Goal: Task Accomplishment & Management: Manage account settings

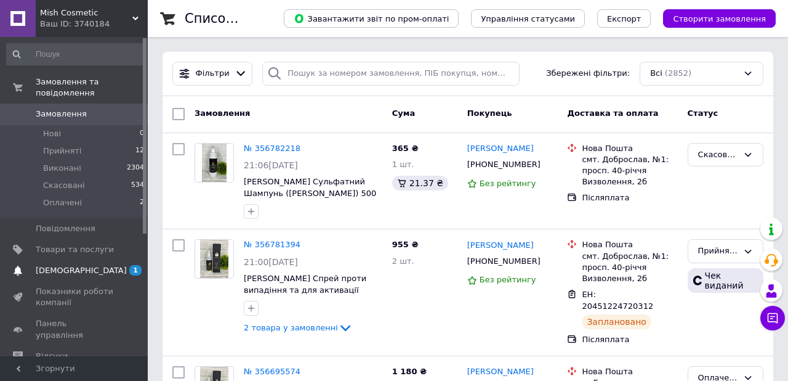
click at [43, 265] on span "[DEMOGRAPHIC_DATA]" at bounding box center [81, 270] width 91 height 11
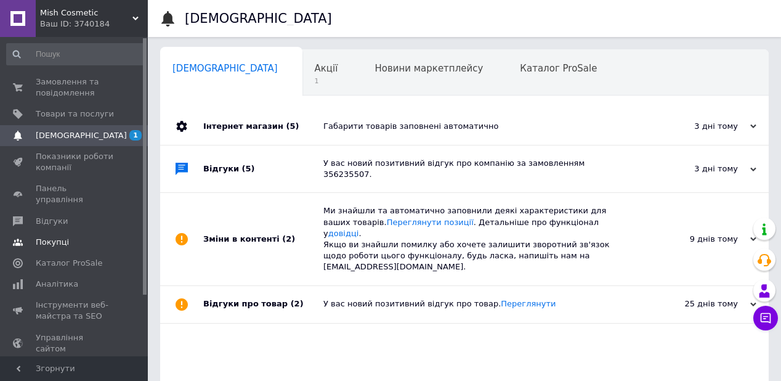
scroll to position [0, 1]
click at [301, 75] on div "Акції 1" at bounding box center [331, 73] width 60 height 47
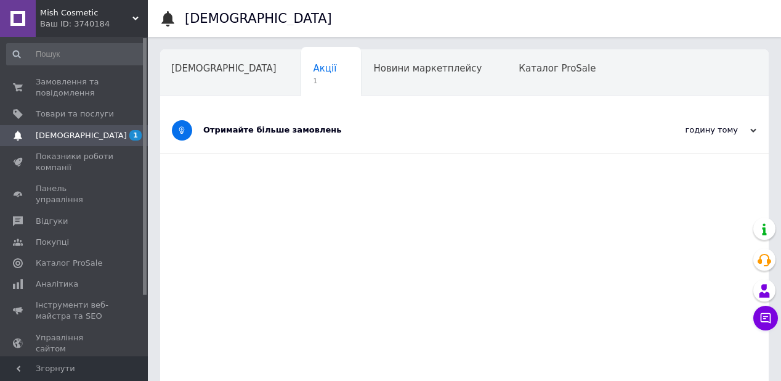
click at [324, 128] on div "Отримайте більше замовлень" at bounding box center [418, 129] width 430 height 11
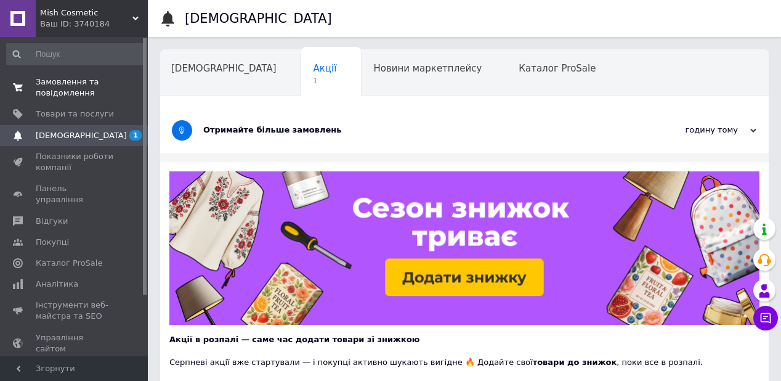
click at [88, 89] on span "Замовлення та повідомлення" at bounding box center [75, 87] width 78 height 22
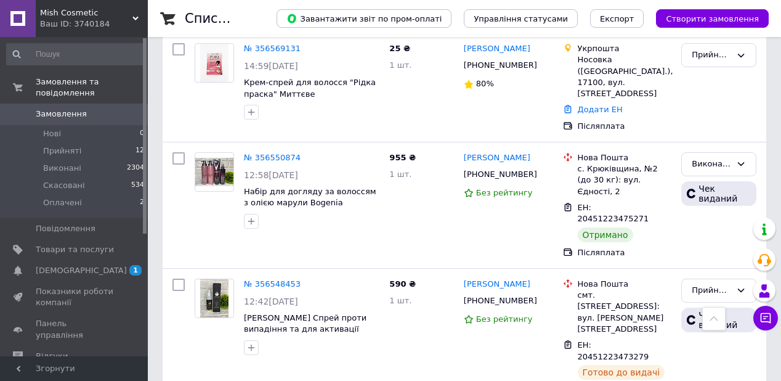
scroll to position [936, 0]
click at [92, 142] on li "Прийняті 12" at bounding box center [76, 150] width 152 height 17
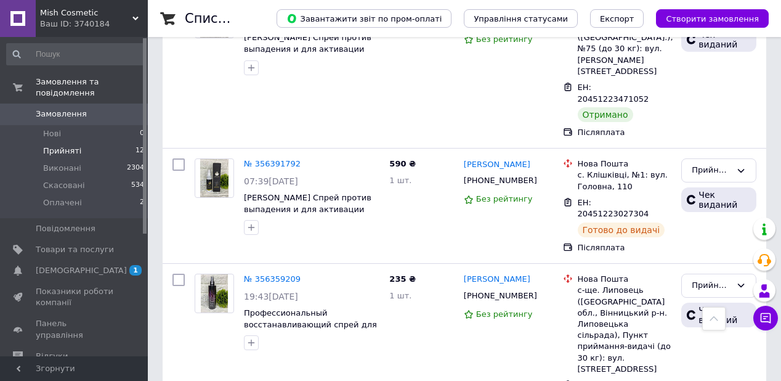
scroll to position [1159, 0]
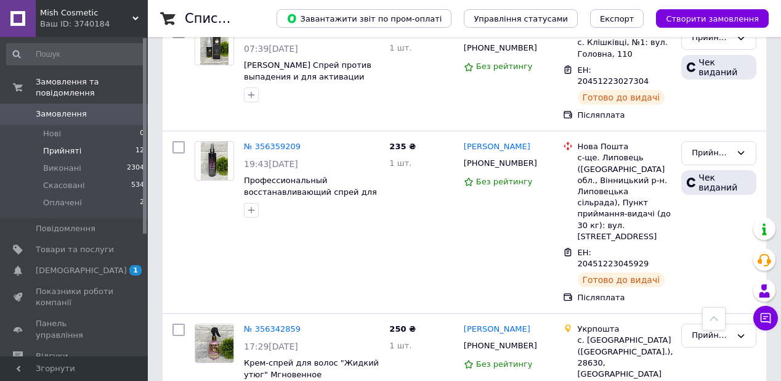
click at [142, 265] on span "1" at bounding box center [131, 270] width 34 height 11
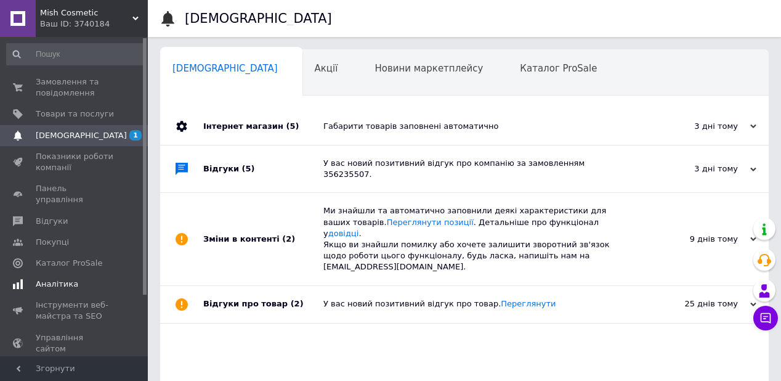
scroll to position [0, 1]
click at [41, 257] on span "Каталог ProSale" at bounding box center [69, 262] width 67 height 11
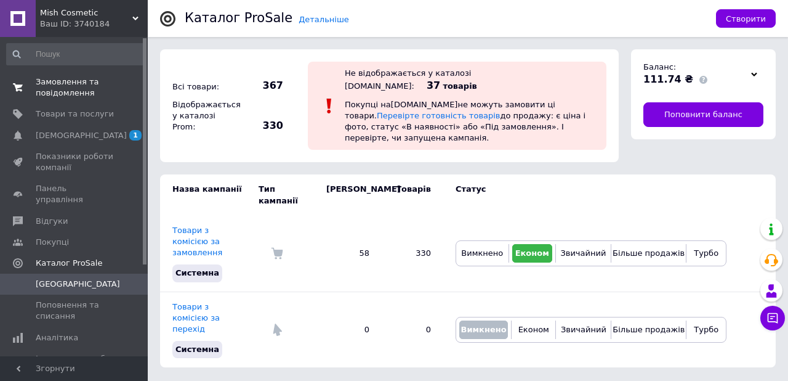
click at [92, 86] on span "Замовлення та повідомлення" at bounding box center [75, 87] width 78 height 22
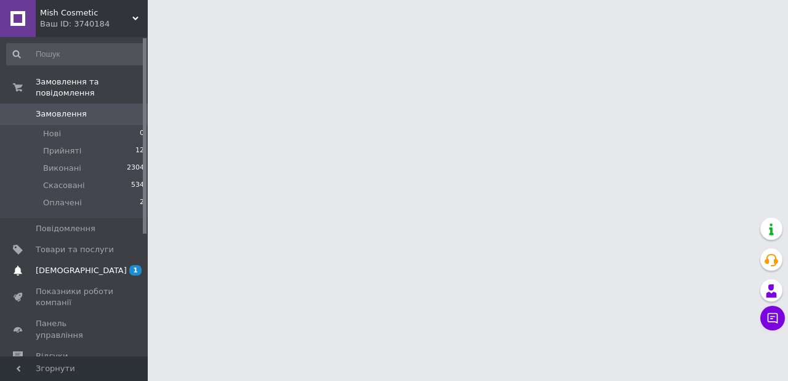
click at [96, 265] on span "[DEMOGRAPHIC_DATA]" at bounding box center [75, 270] width 78 height 11
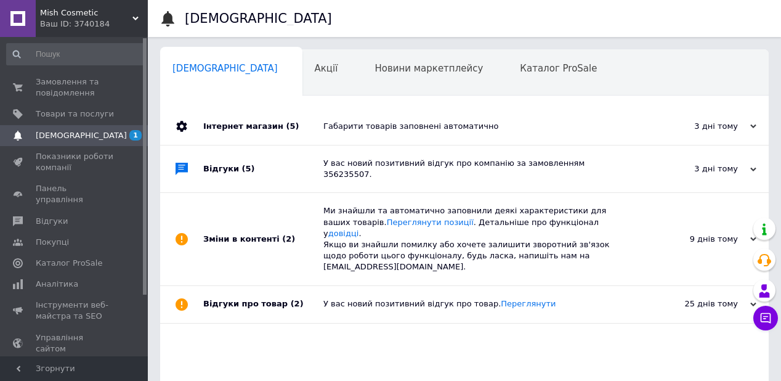
scroll to position [0, 1]
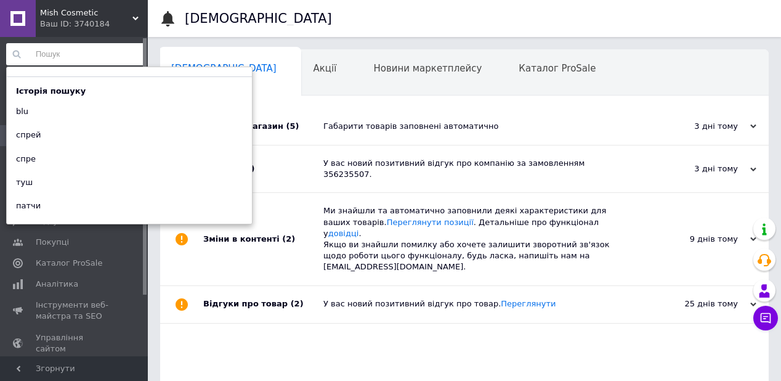
click at [69, 64] on input at bounding box center [75, 54] width 139 height 22
click at [165, 35] on div at bounding box center [172, 18] width 25 height 37
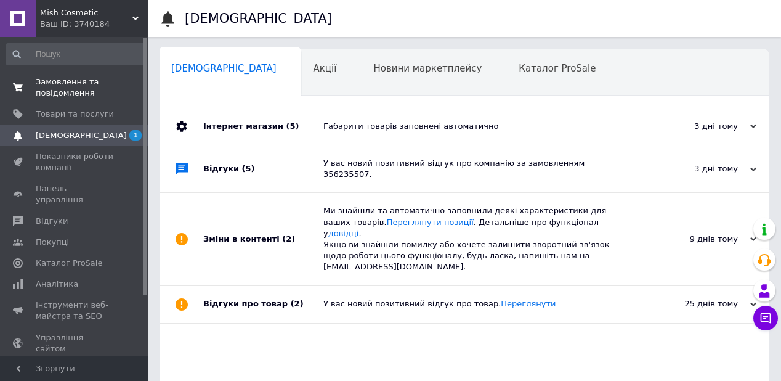
click at [84, 89] on span "Замовлення та повідомлення" at bounding box center [75, 87] width 78 height 22
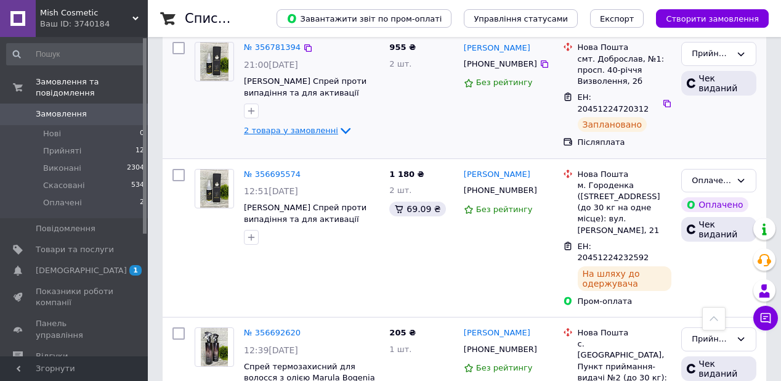
scroll to position [99, 0]
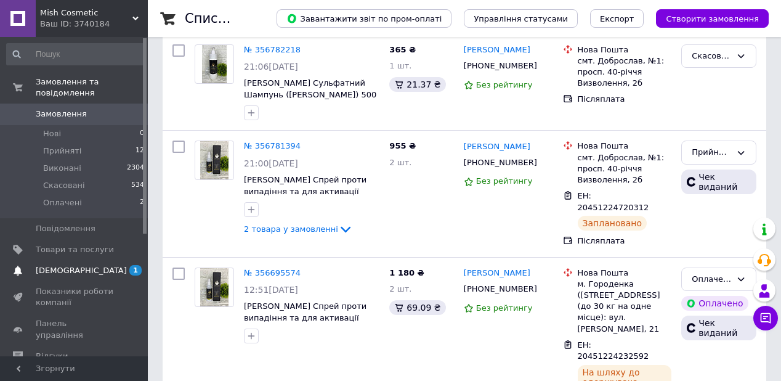
click at [99, 265] on span "[DEMOGRAPHIC_DATA]" at bounding box center [75, 270] width 78 height 11
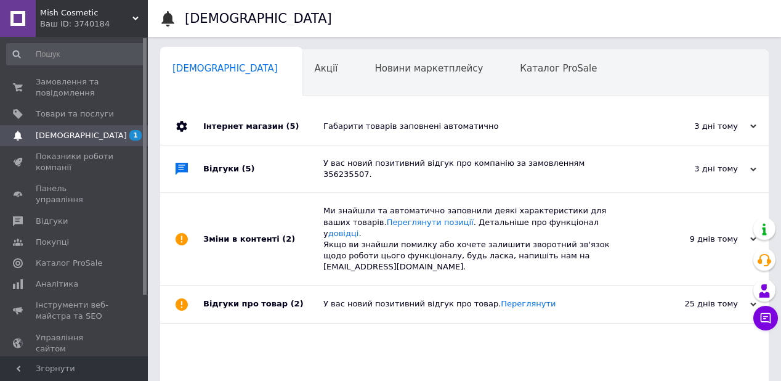
scroll to position [0, 1]
click at [286, 125] on span "(5)" at bounding box center [292, 125] width 13 height 9
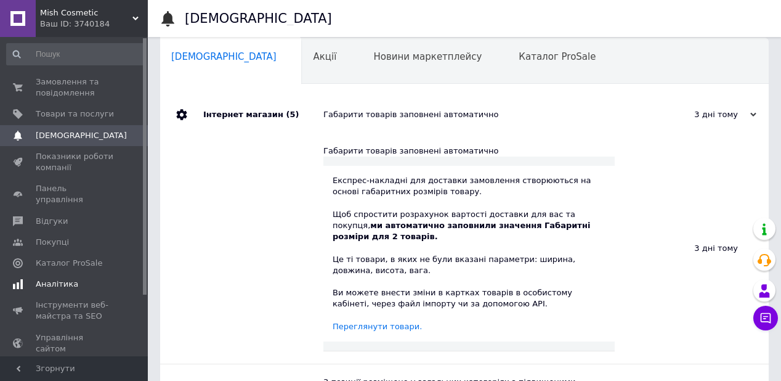
scroll to position [0, 0]
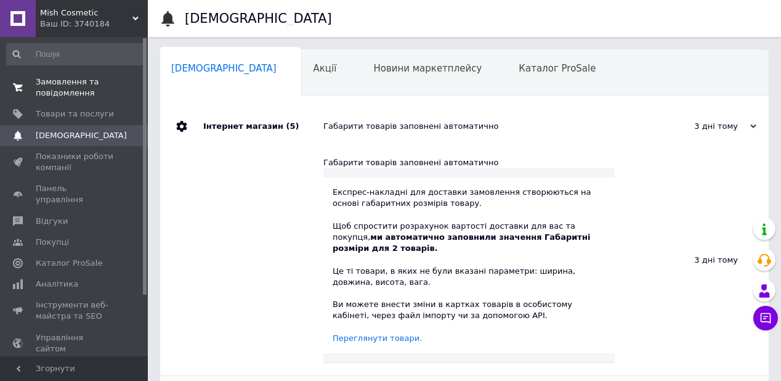
click at [59, 89] on span "Замовлення та повідомлення" at bounding box center [75, 87] width 78 height 22
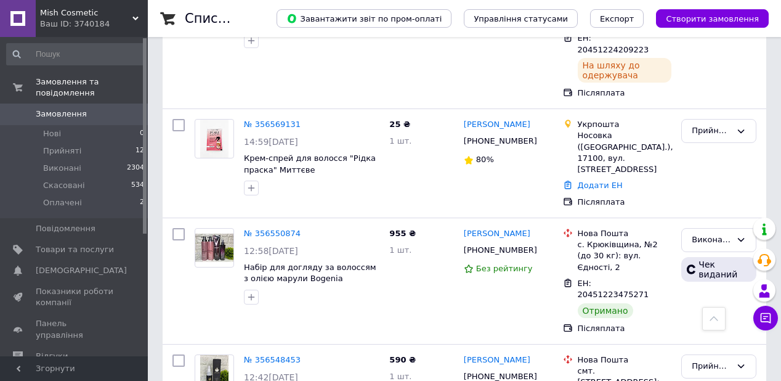
scroll to position [838, 0]
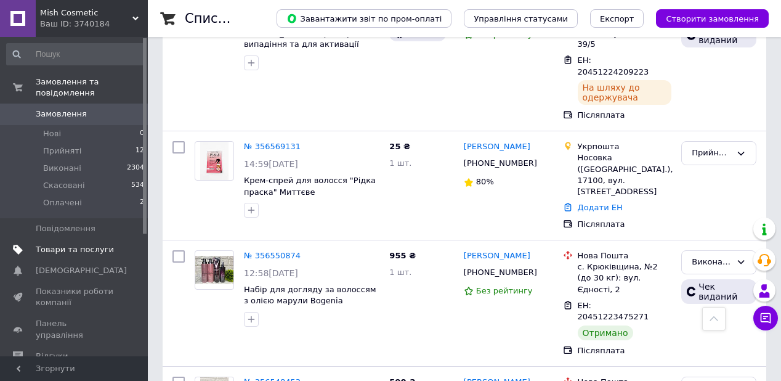
click at [81, 239] on link "Товари та послуги" at bounding box center [76, 249] width 152 height 21
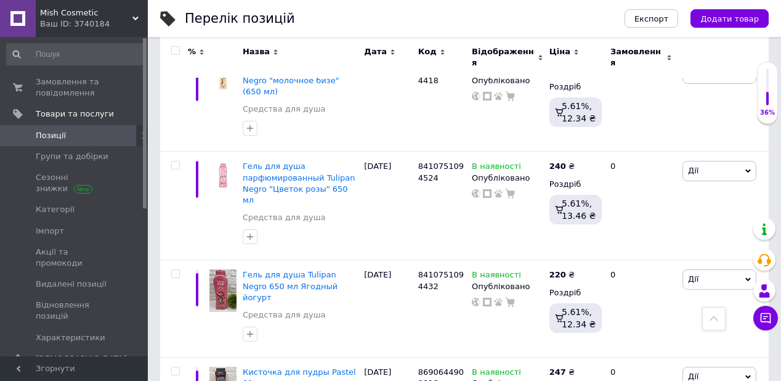
scroll to position [1232, 0]
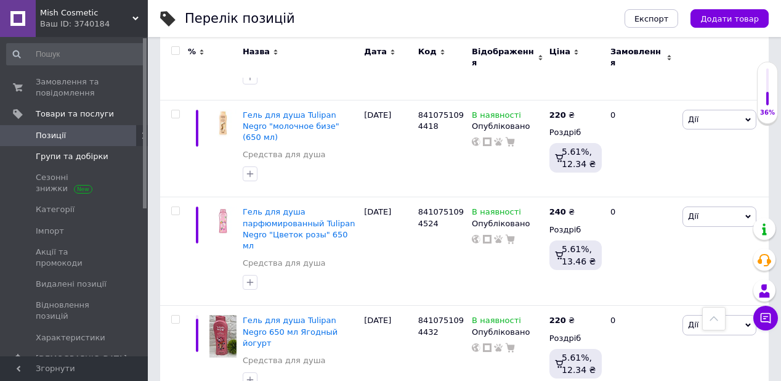
click at [55, 148] on link "Групи та добірки" at bounding box center [76, 156] width 152 height 21
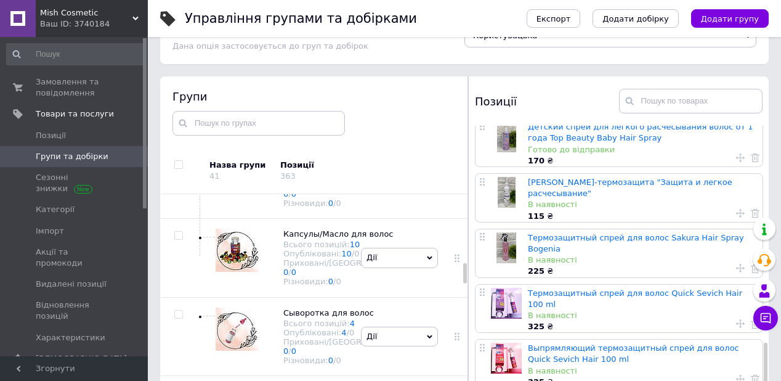
scroll to position [20, 0]
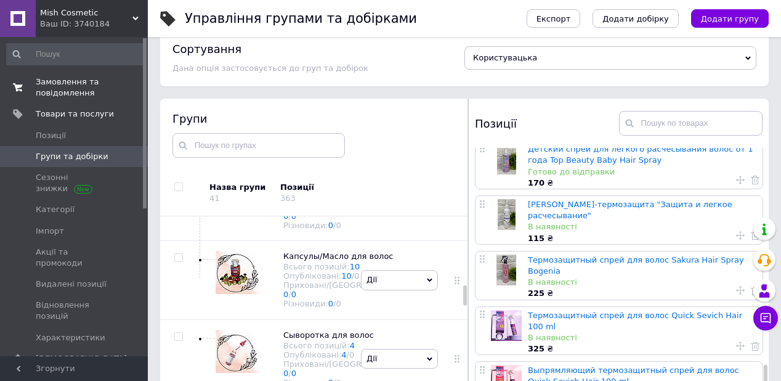
click at [79, 81] on span "Замовлення та повідомлення" at bounding box center [75, 87] width 78 height 22
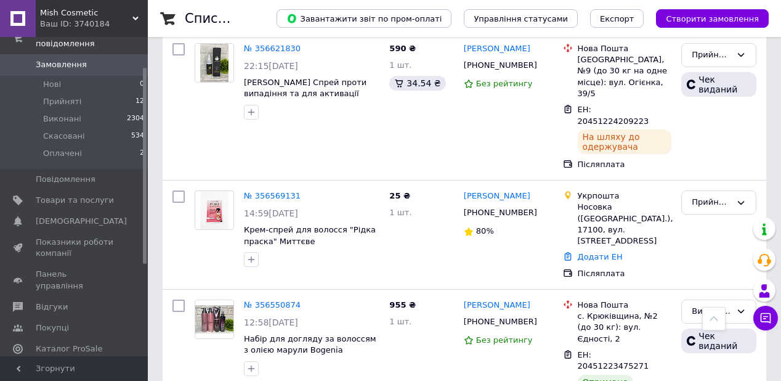
scroll to position [936, 0]
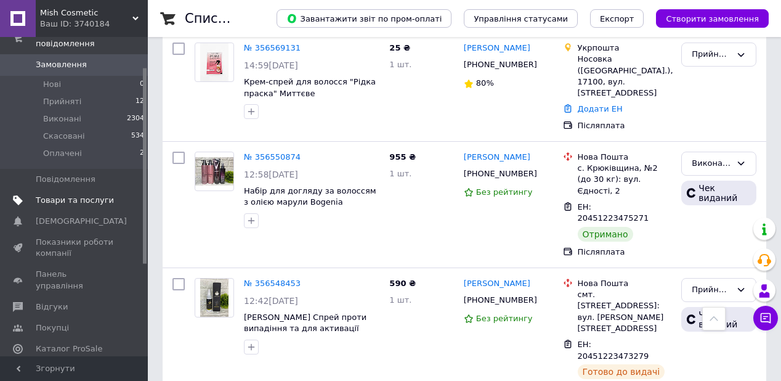
click at [90, 195] on span "Товари та послуги" at bounding box center [75, 200] width 78 height 11
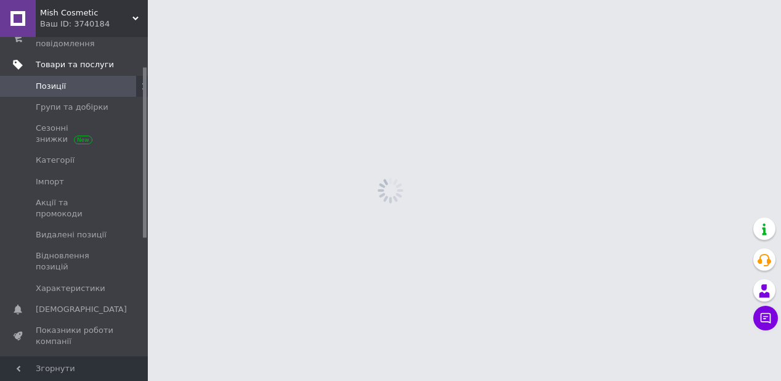
scroll to position [55, 0]
